Goal: Check status

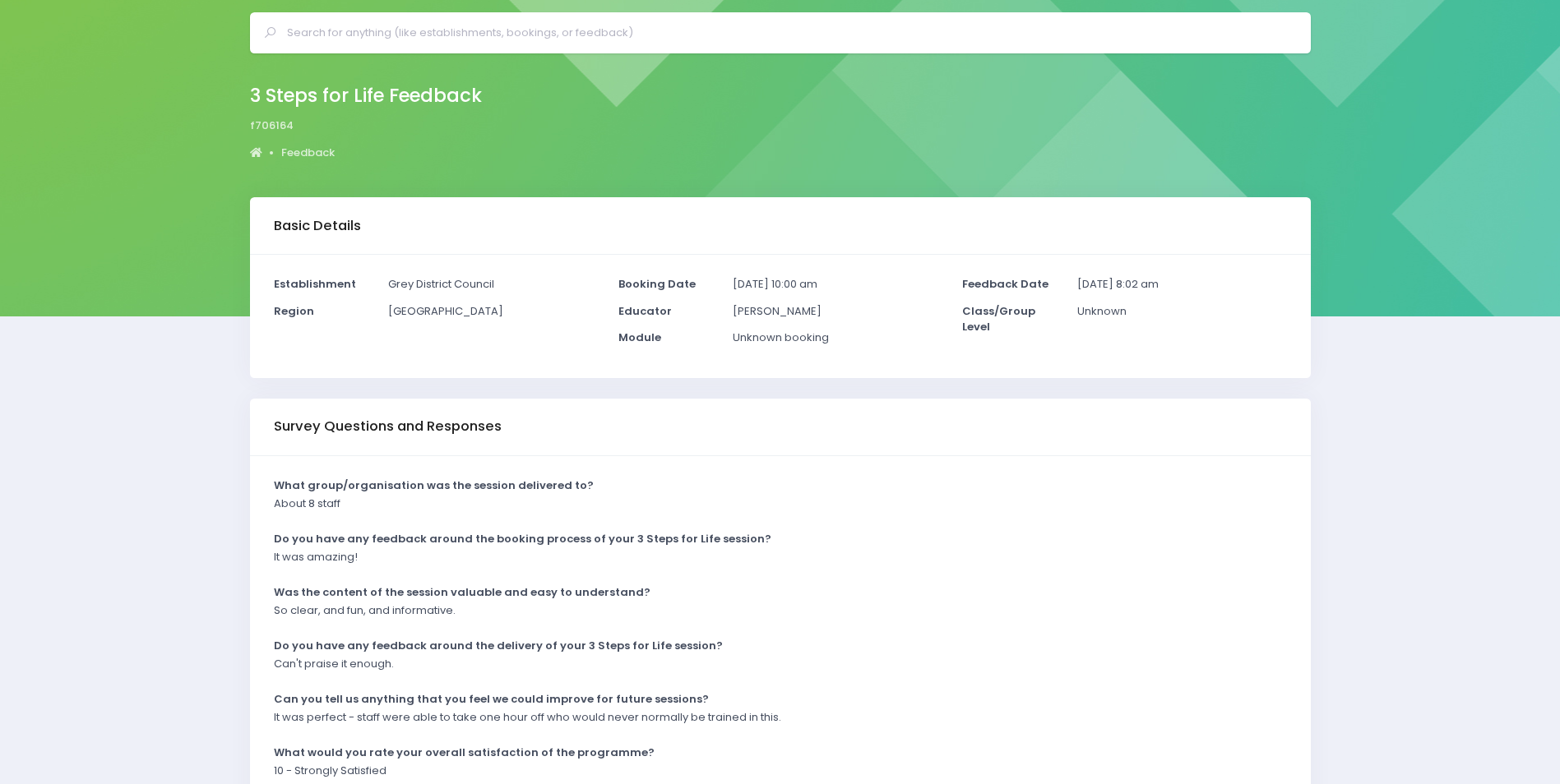
scroll to position [82, 0]
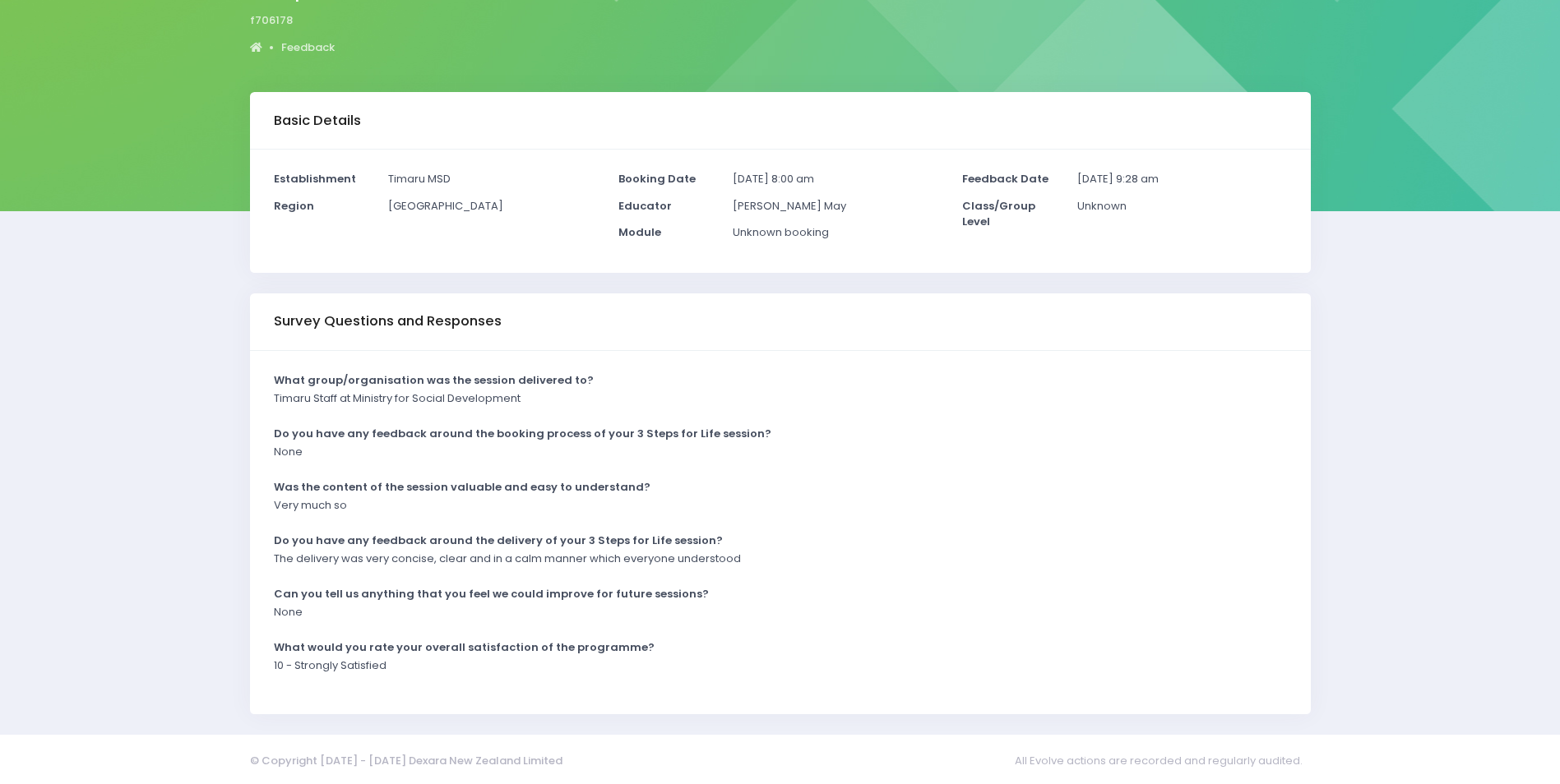
scroll to position [163, 0]
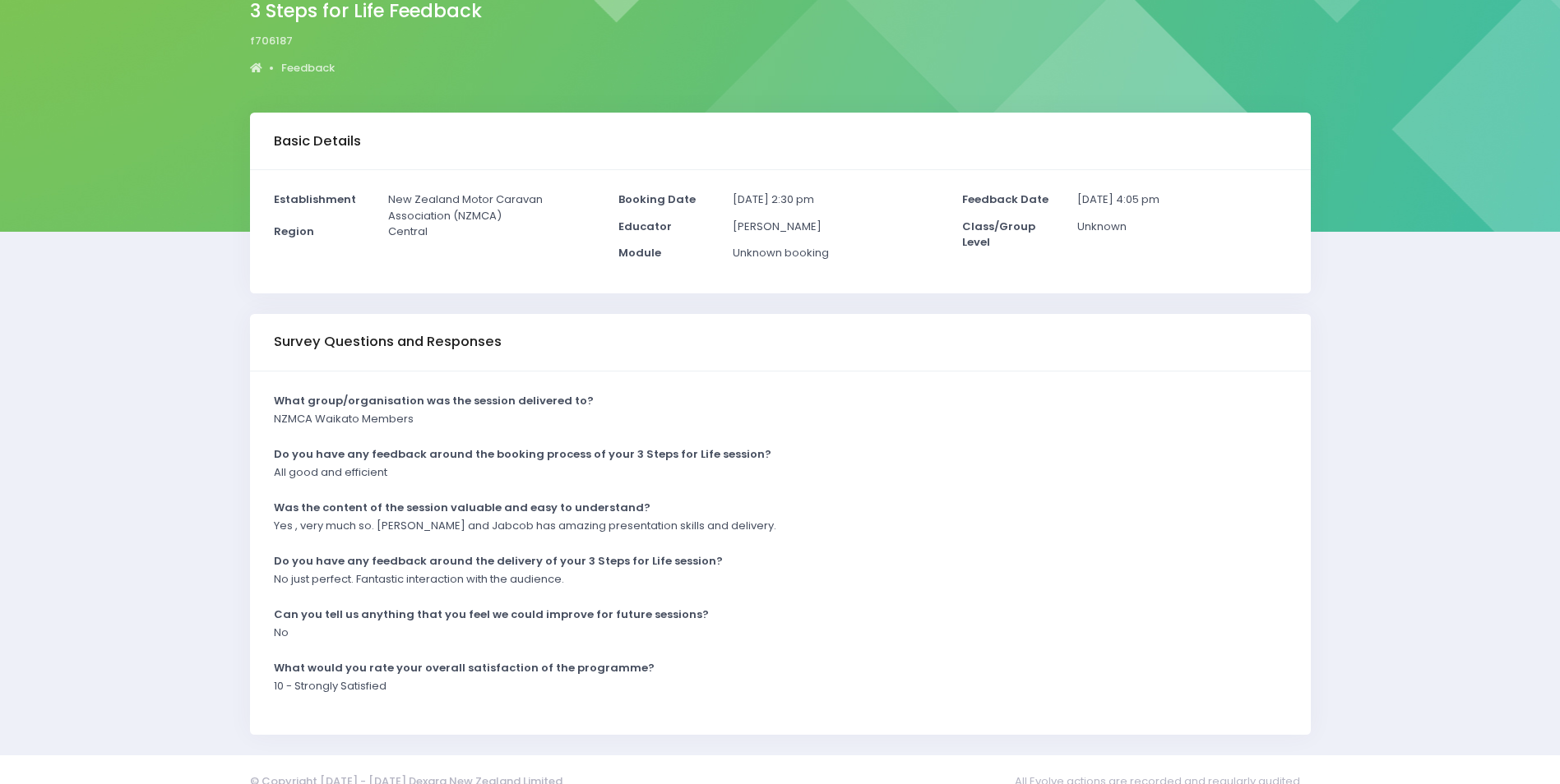
scroll to position [163, 0]
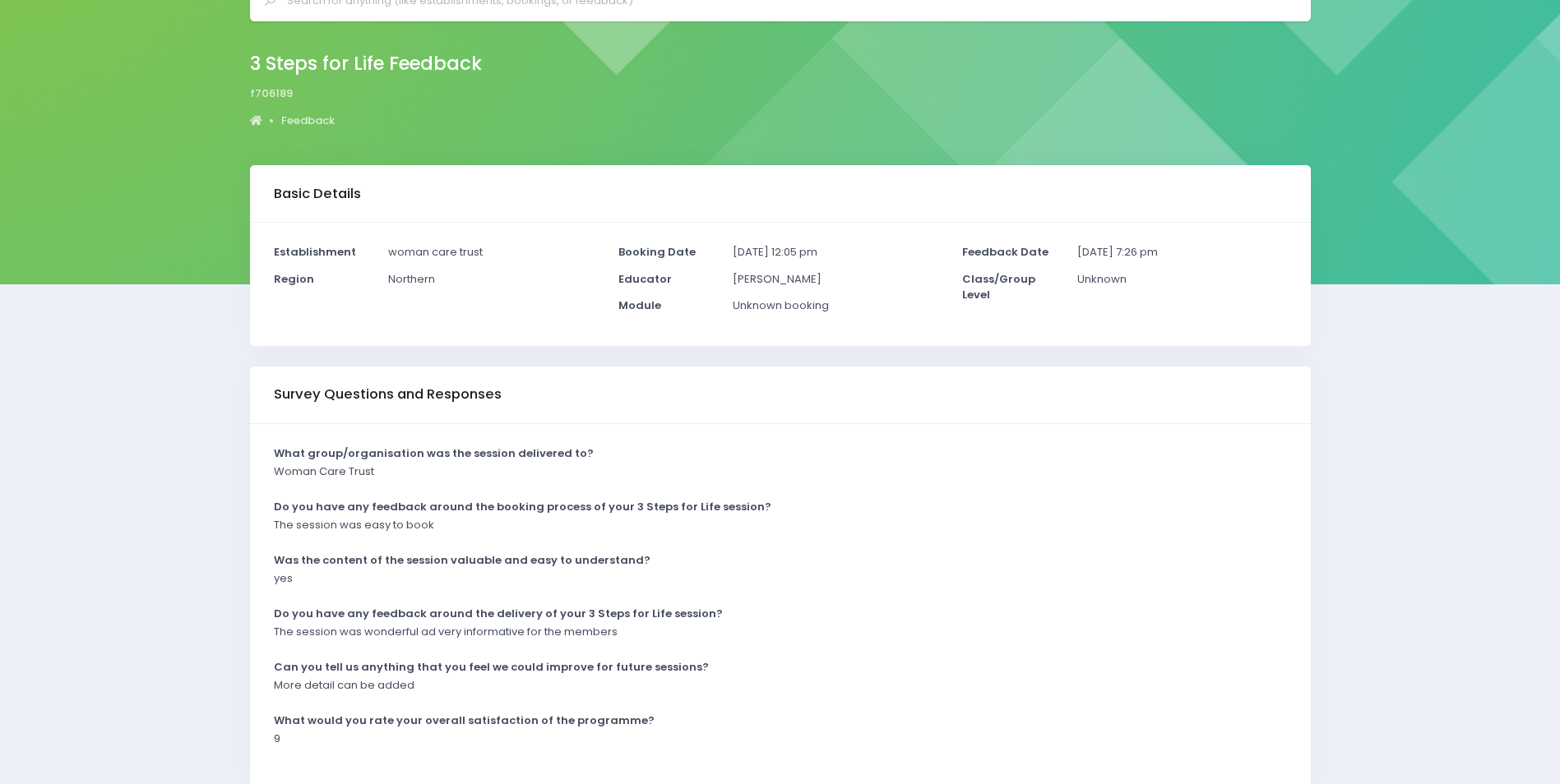
scroll to position [163, 0]
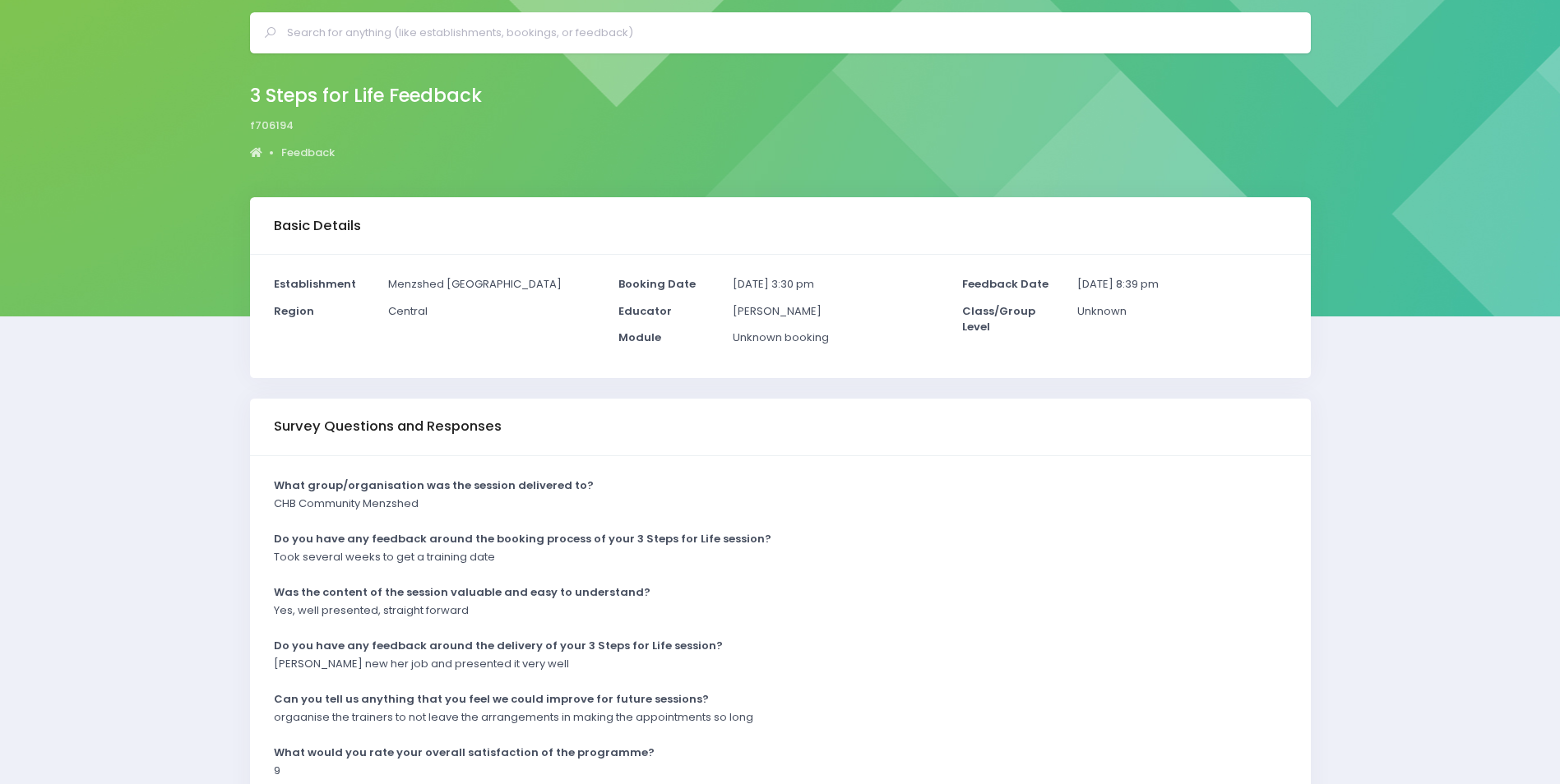
scroll to position [82, 0]
